Goal: Task Accomplishment & Management: Manage account settings

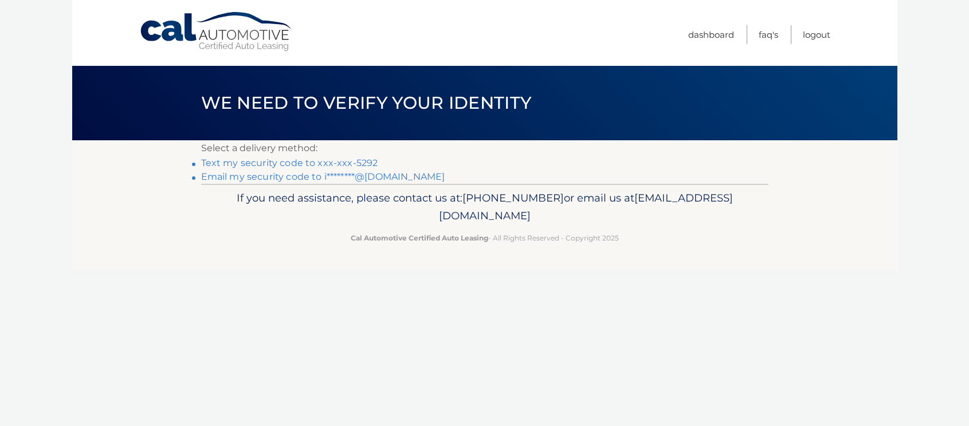
click at [293, 162] on link "Text my security code to xxx-xxx-5292" at bounding box center [289, 163] width 177 height 11
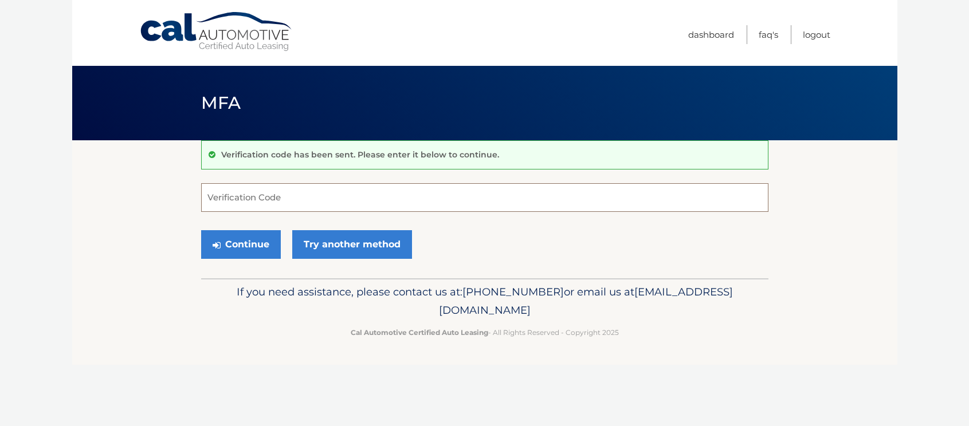
click at [280, 194] on input "Verification Code" at bounding box center [484, 197] width 567 height 29
type input "049671"
click at [244, 242] on button "Continue" at bounding box center [241, 244] width 80 height 29
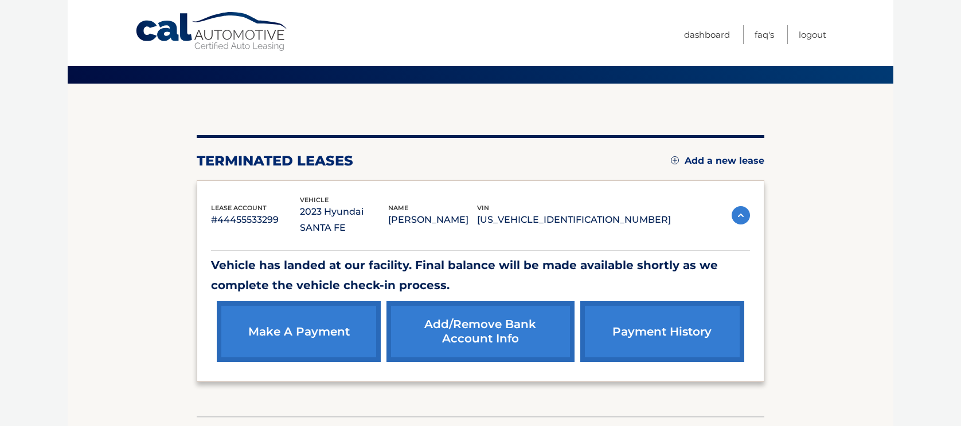
scroll to position [118, 0]
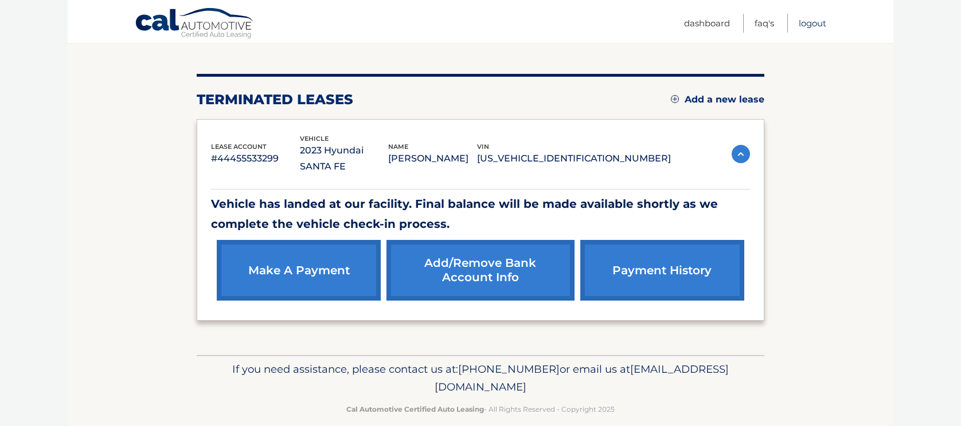
click at [813, 22] on link "Logout" at bounding box center [812, 23] width 28 height 19
